Goal: Information Seeking & Learning: Learn about a topic

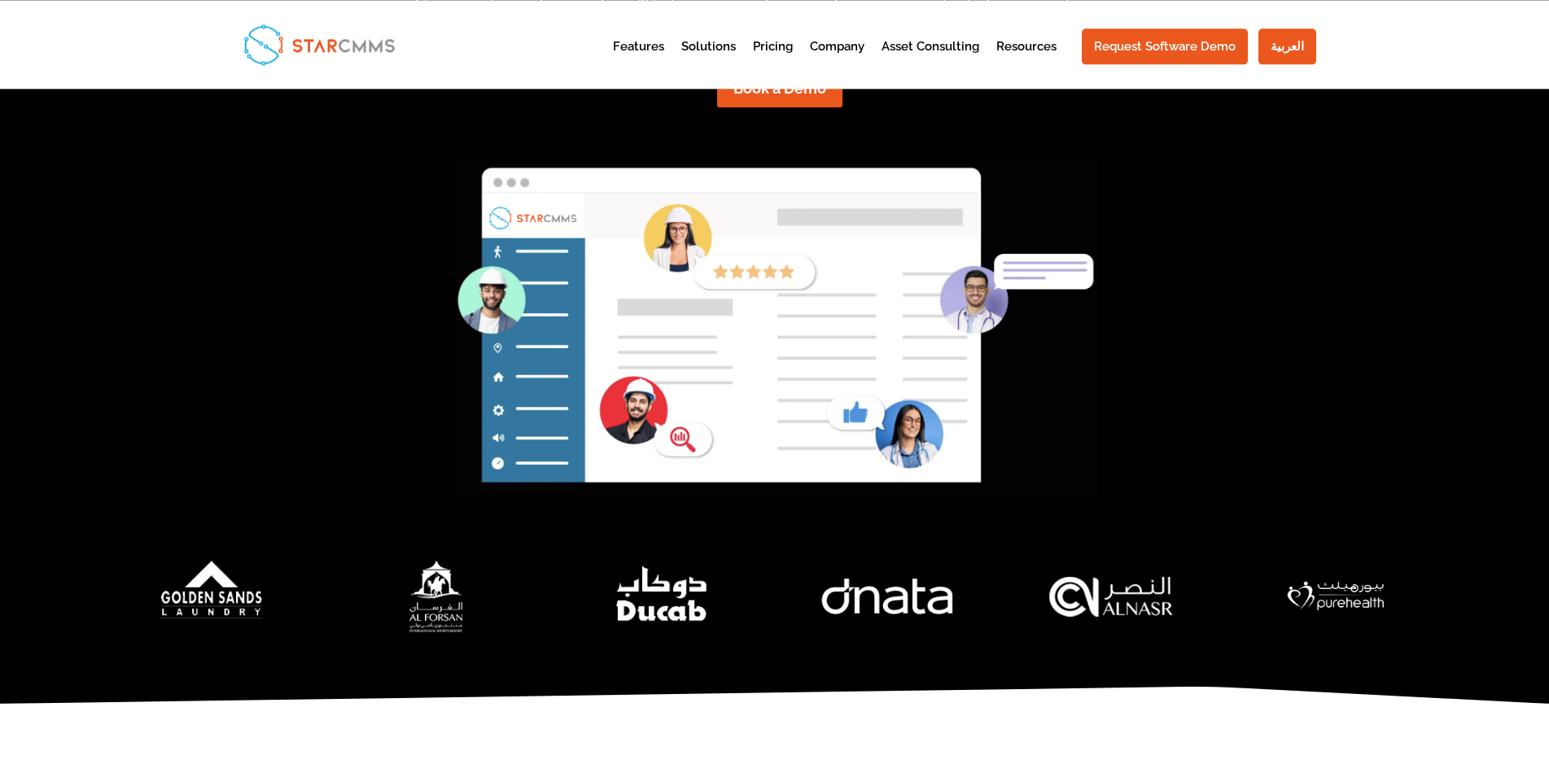
scroll to position [498, 0]
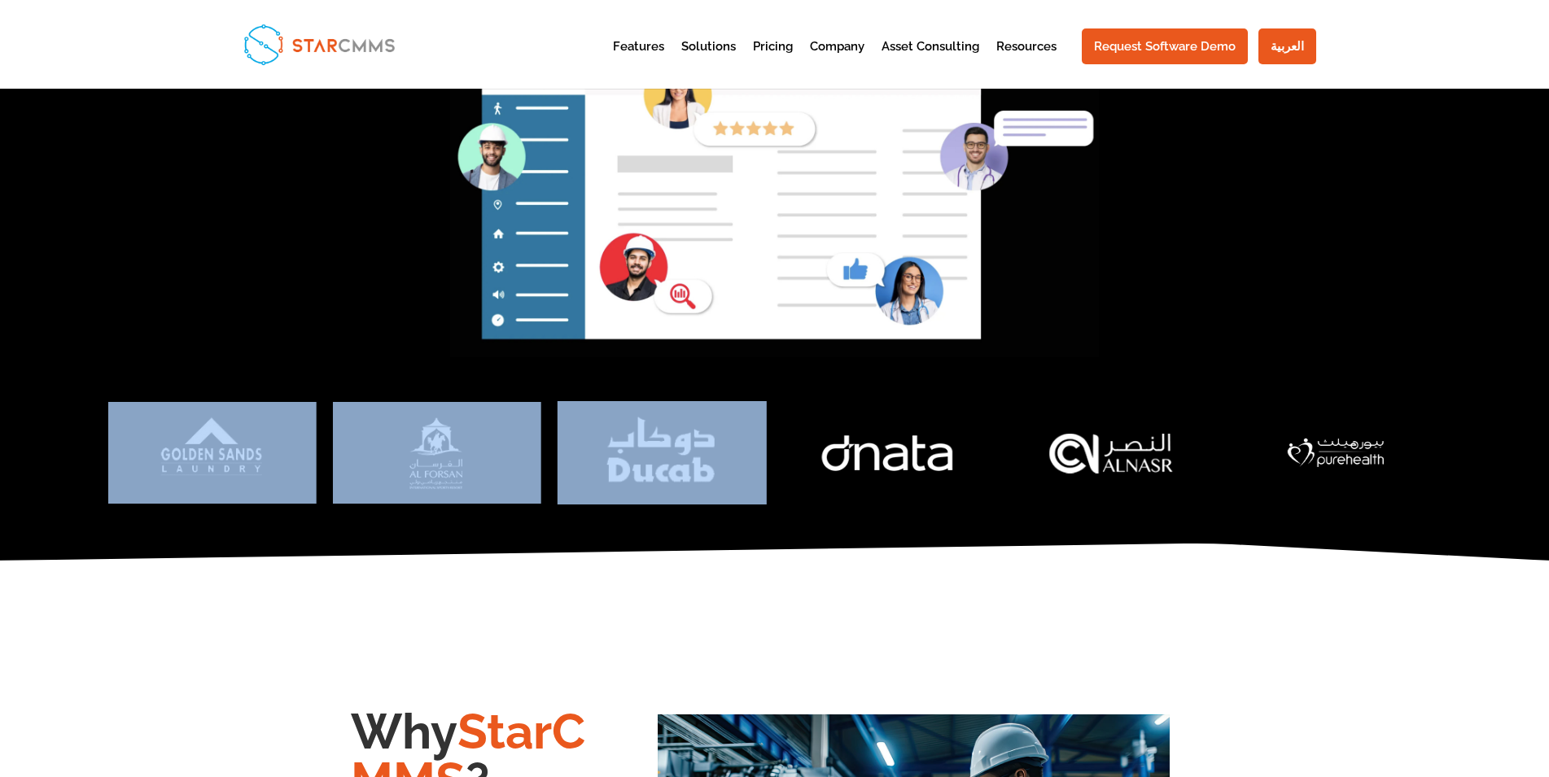
drag, startPoint x: 1233, startPoint y: 480, endPoint x: 602, endPoint y: 481, distance: 630.7
click at [614, 478] on div at bounding box center [774, 452] width 1332 height 103
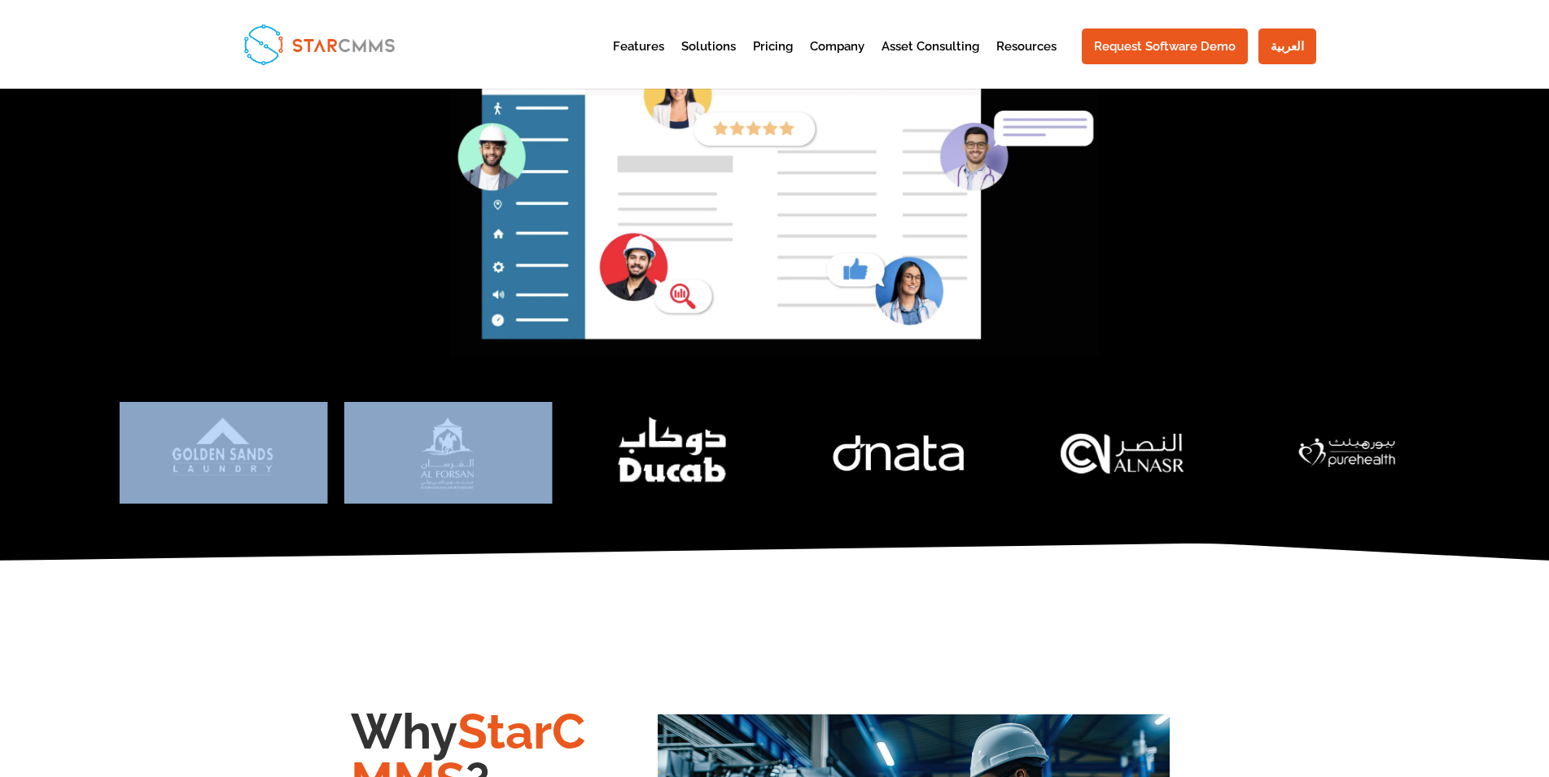
click at [798, 484] on img "4 / 7" at bounding box center [673, 453] width 250 height 124
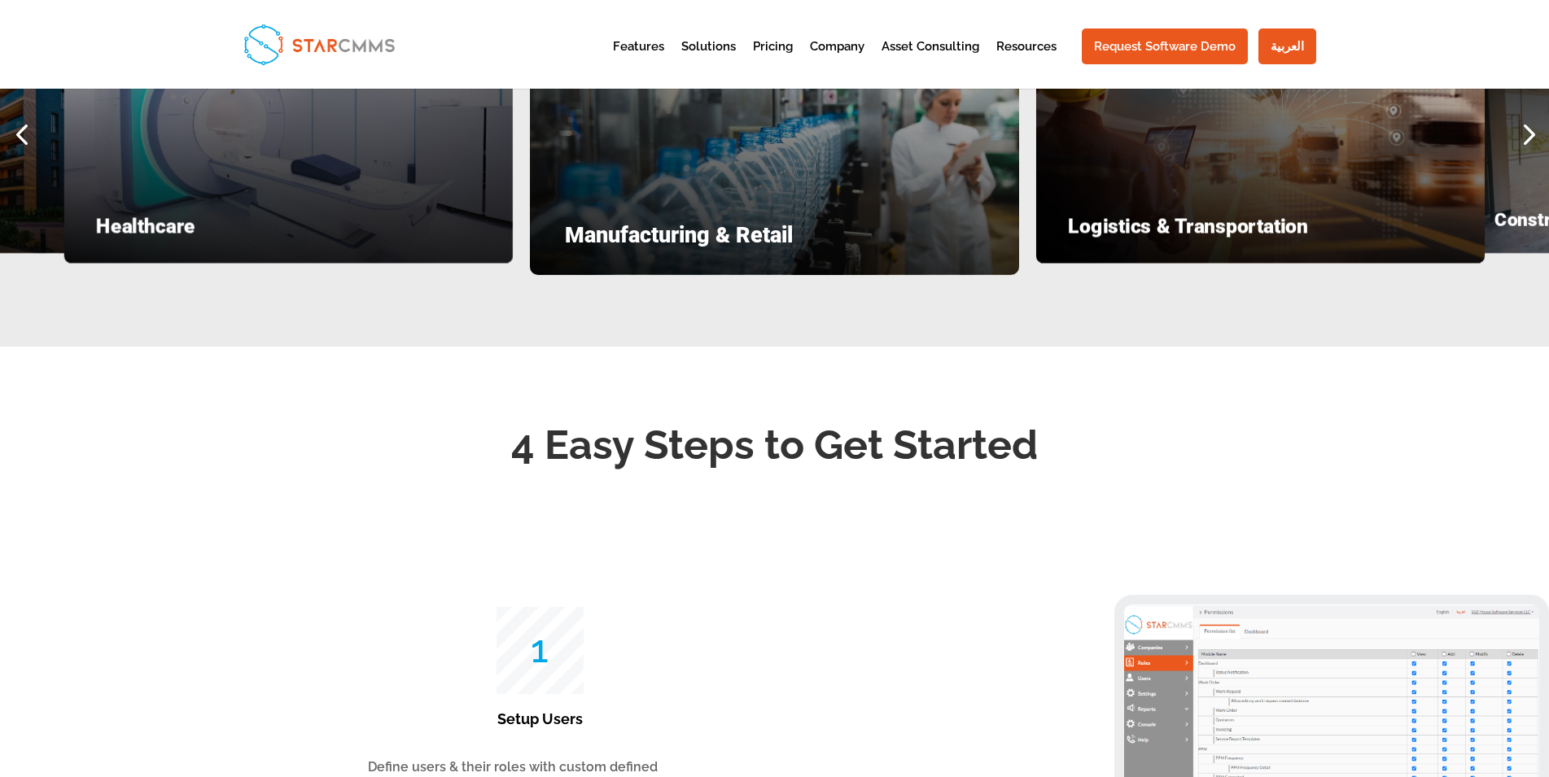
scroll to position [2075, 0]
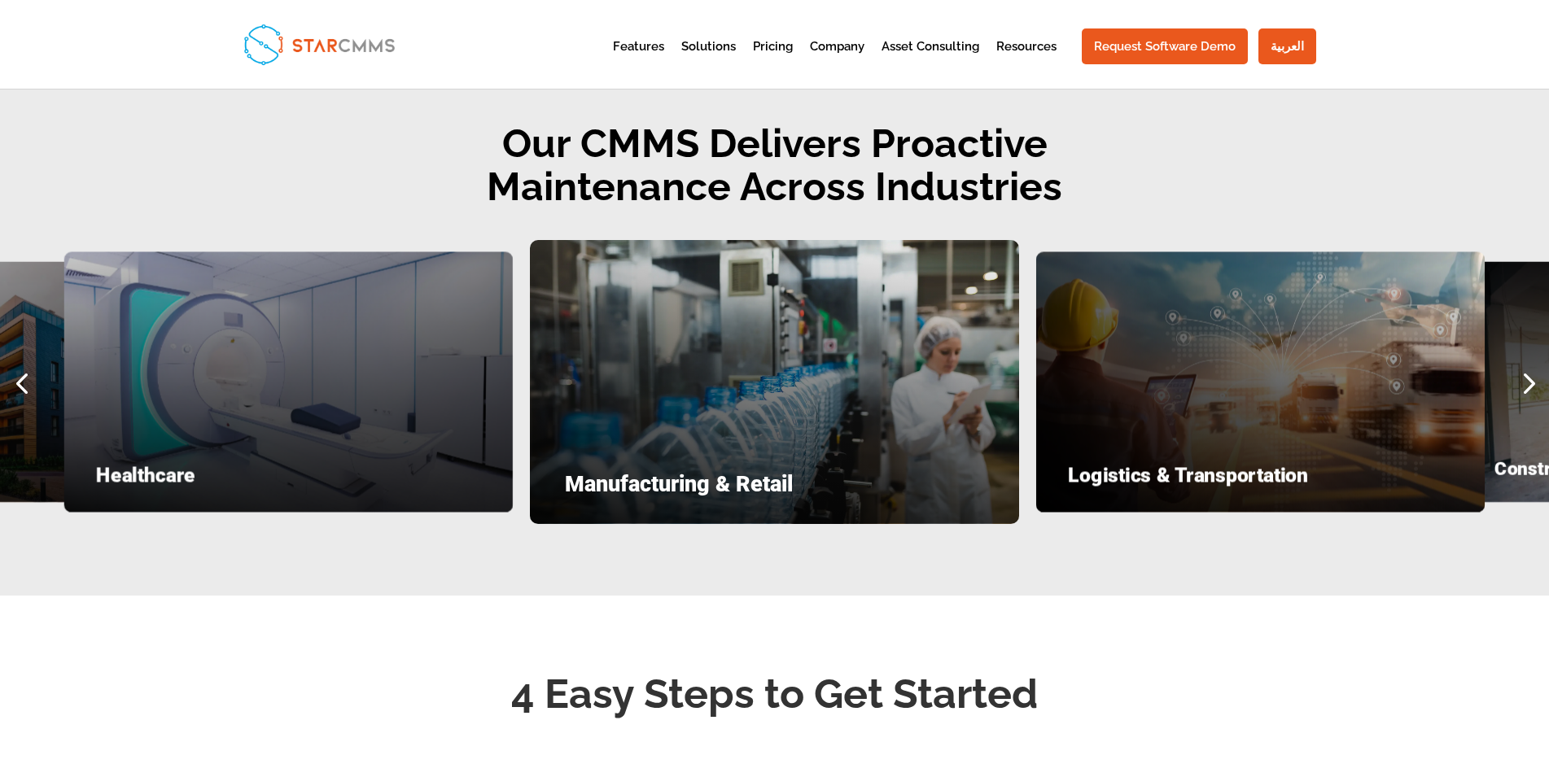
click at [1518, 404] on div "Next slide" at bounding box center [1527, 382] width 43 height 43
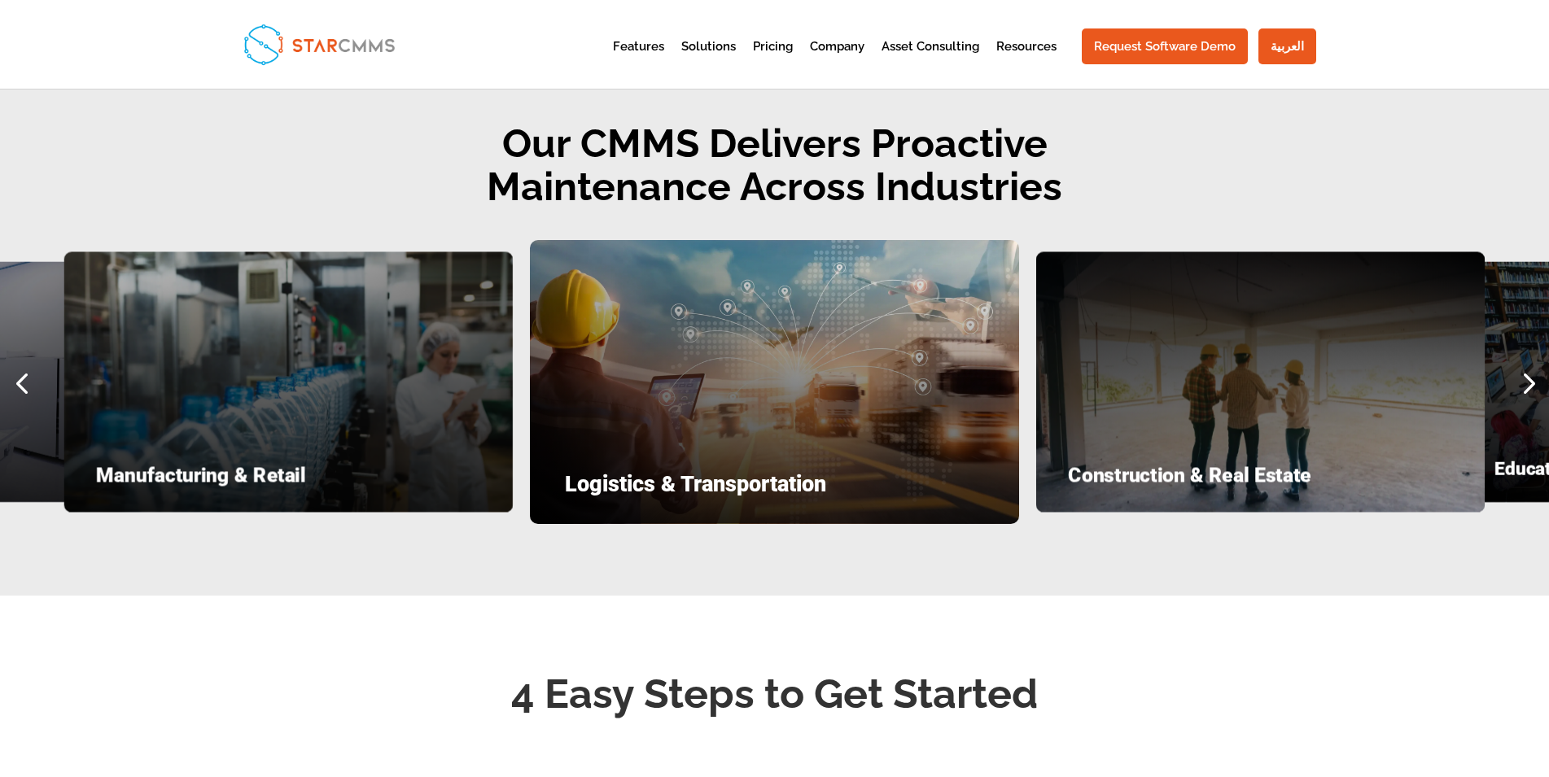
click at [1518, 404] on div "Next slide" at bounding box center [1527, 382] width 43 height 43
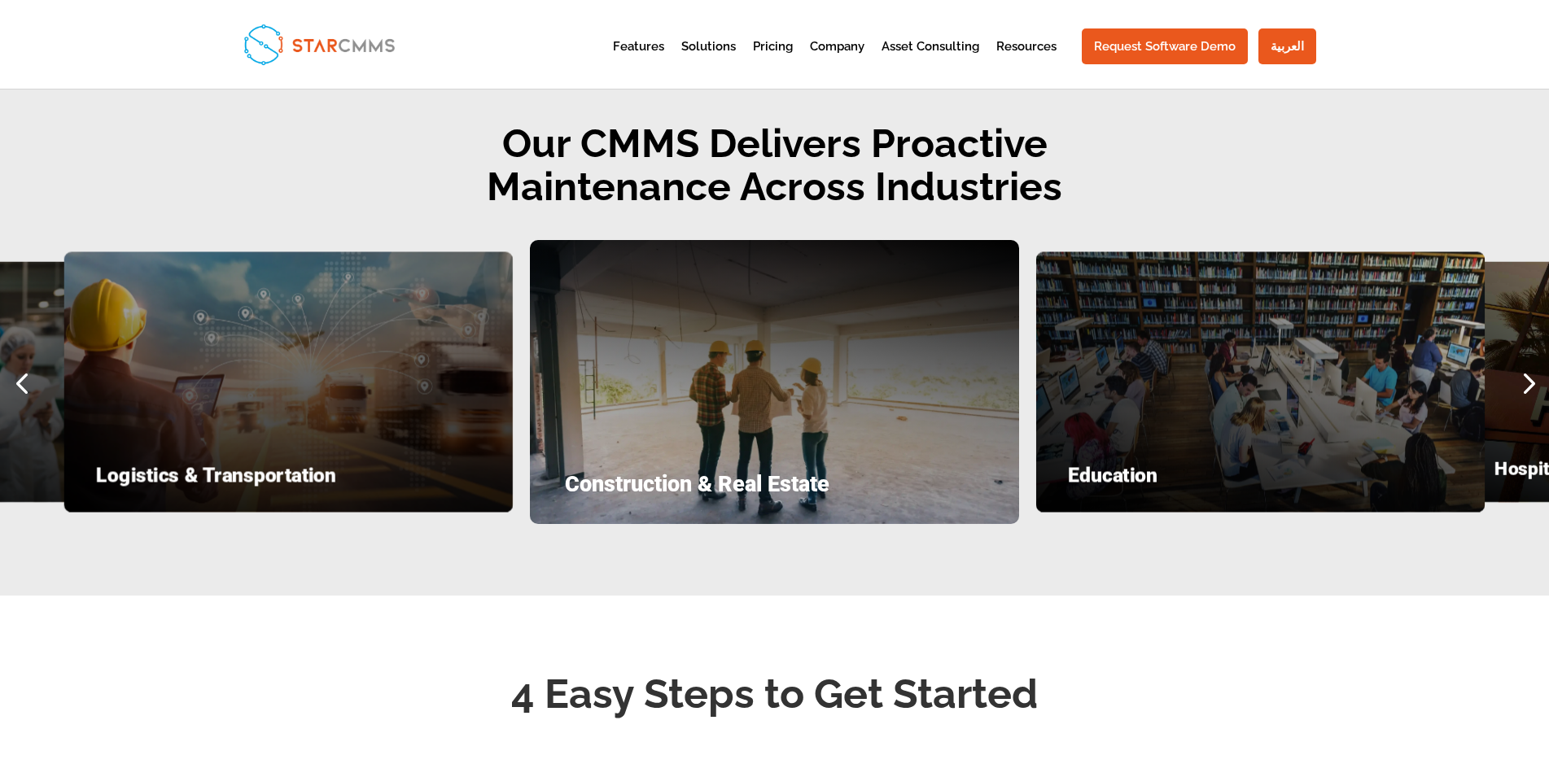
click at [1518, 404] on div "Next slide" at bounding box center [1527, 382] width 43 height 43
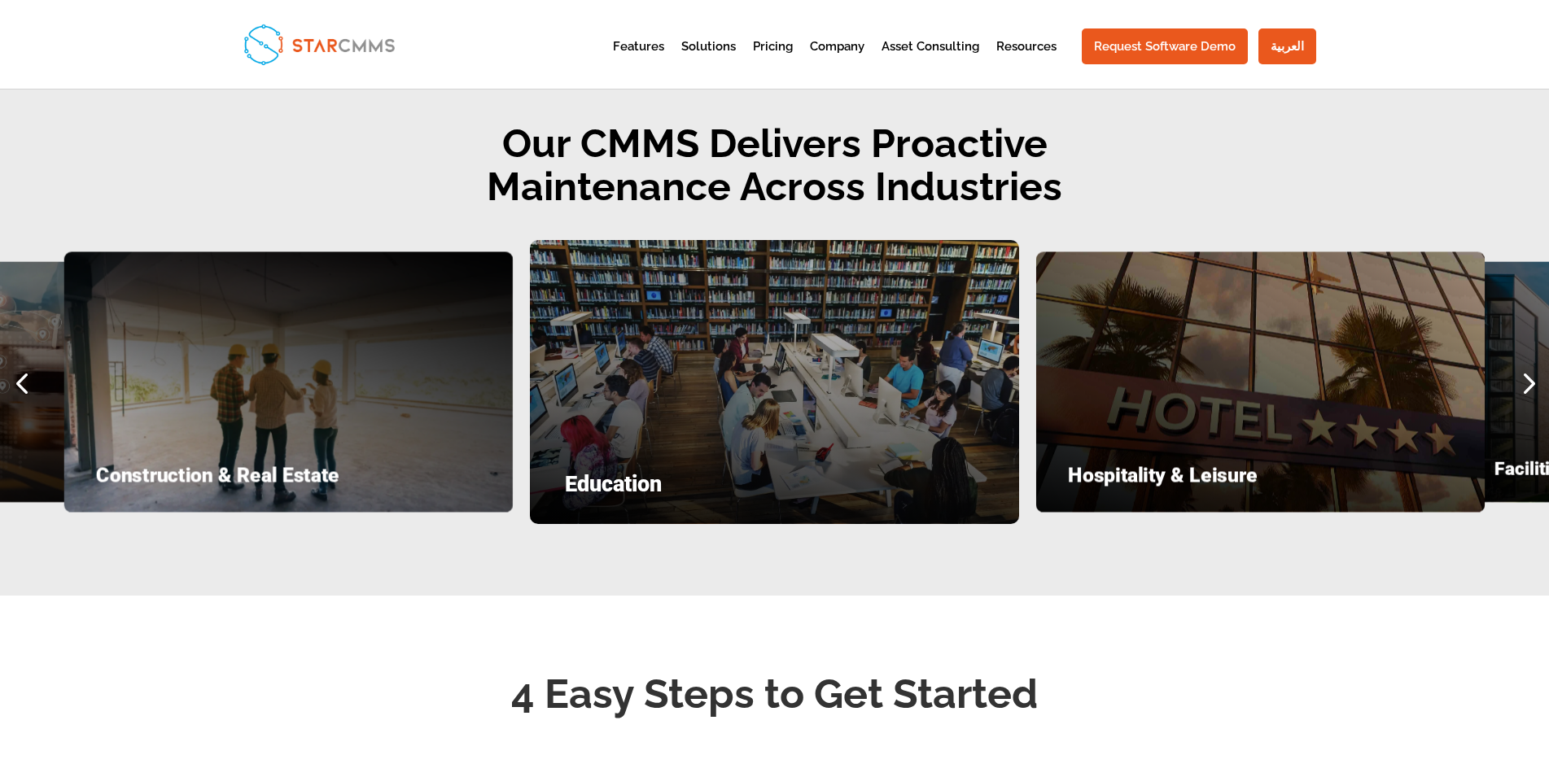
click at [1518, 404] on div "Next slide" at bounding box center [1527, 382] width 43 height 43
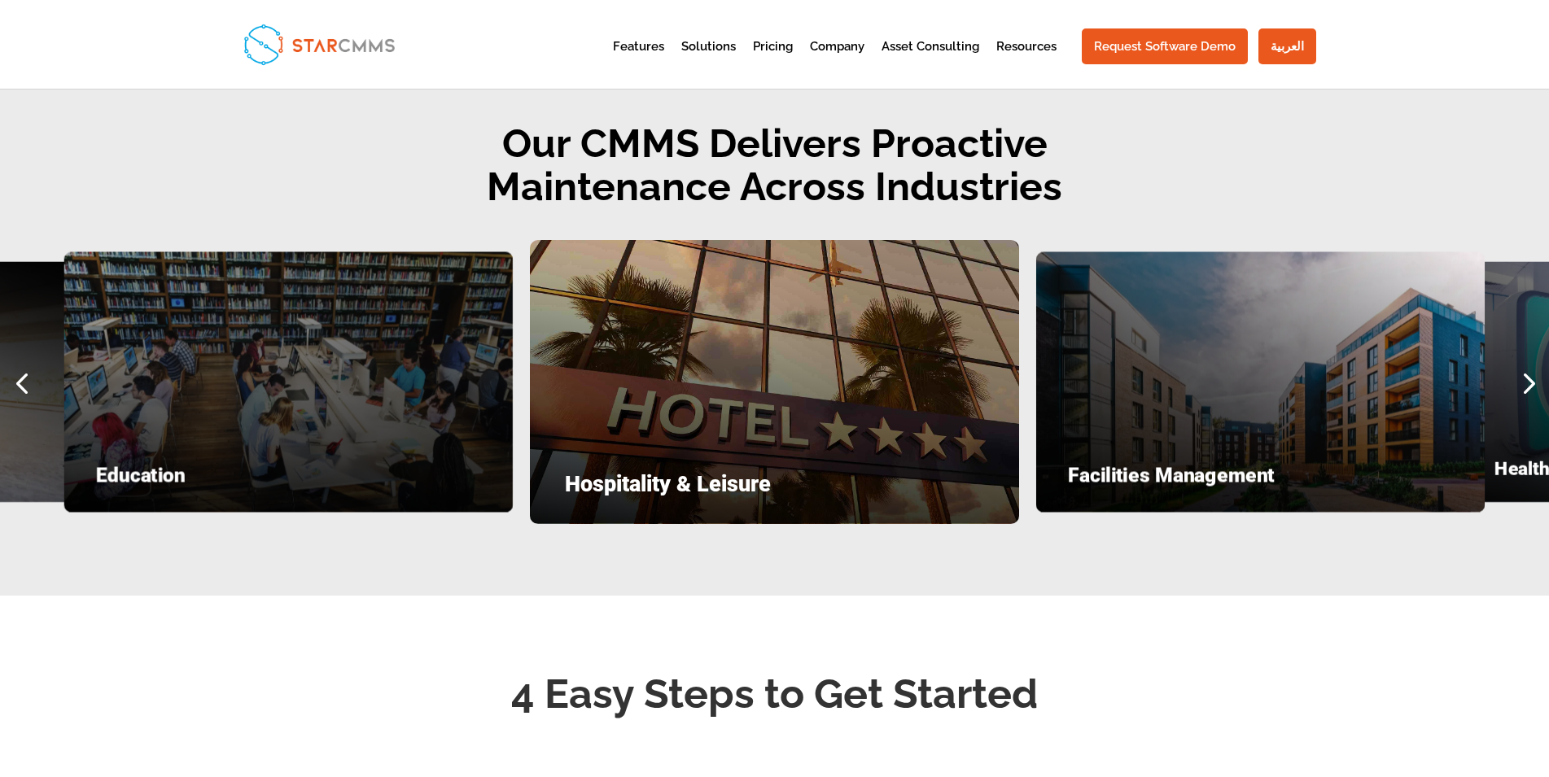
click at [1518, 404] on div "Next slide" at bounding box center [1527, 382] width 43 height 43
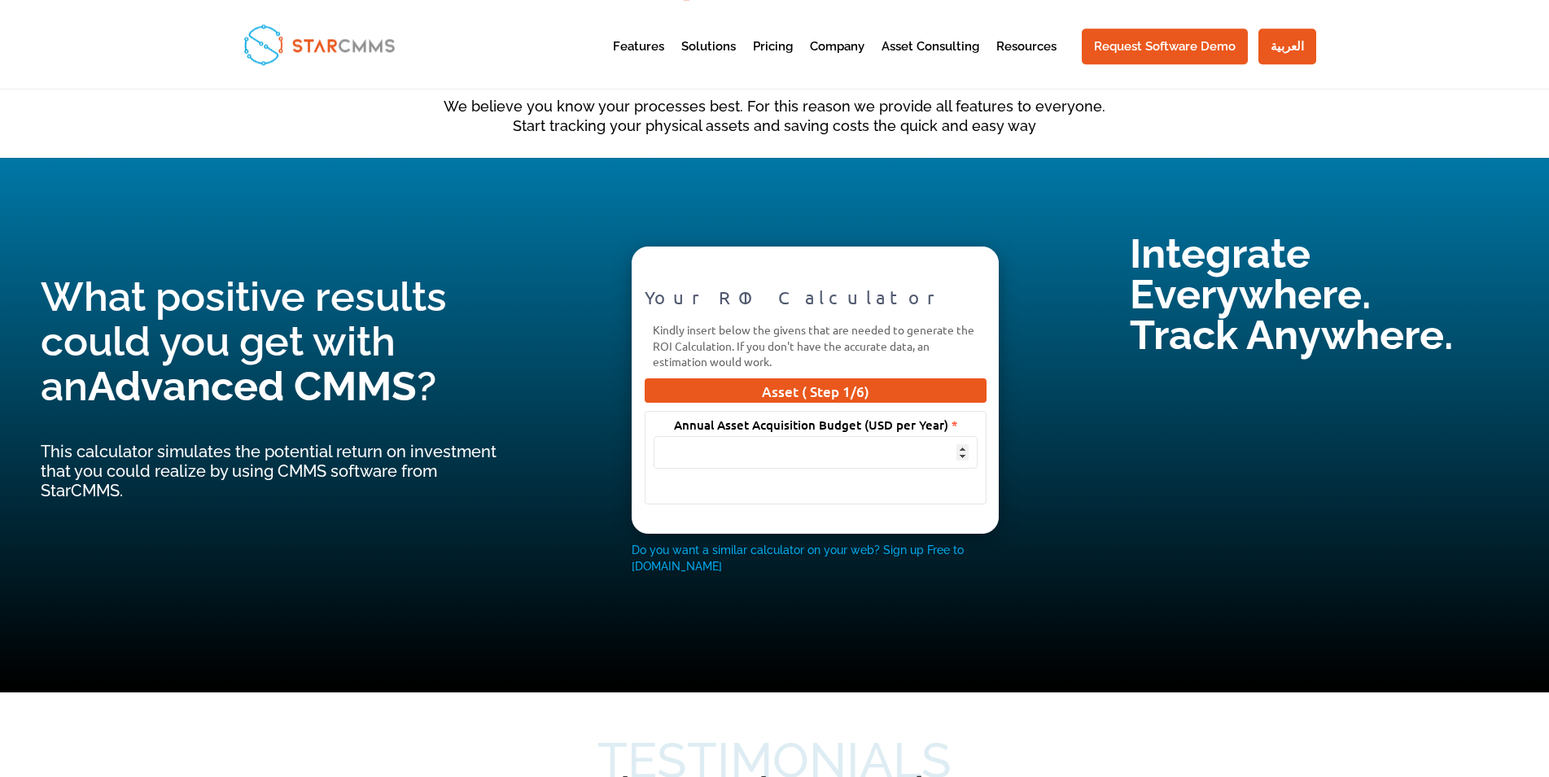
scroll to position [4898, 0]
